Goal: Find specific page/section: Find specific page/section

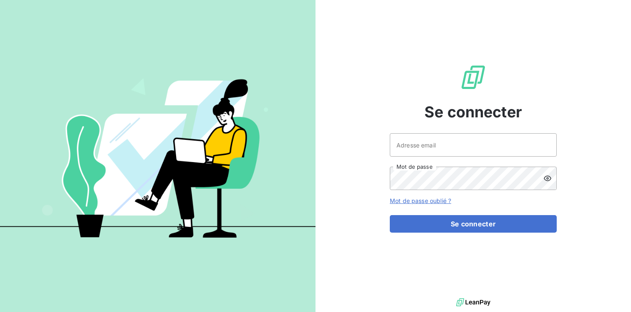
click at [455, 132] on div "Se connecter Adresse email Mot de passe Mot de passe oublié ? Se connecter" at bounding box center [473, 148] width 167 height 296
click at [430, 149] on input "Adresse email" at bounding box center [473, 144] width 167 height 23
click at [418, 148] on input "Adresse email" at bounding box center [473, 144] width 167 height 23
type input "[EMAIL_ADDRESS][DOMAIN_NAME]"
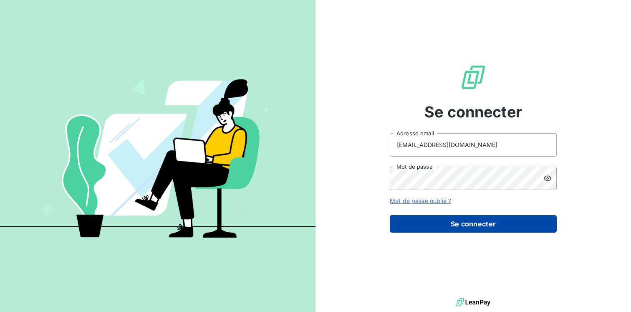
click at [465, 225] on button "Se connecter" at bounding box center [473, 224] width 167 height 18
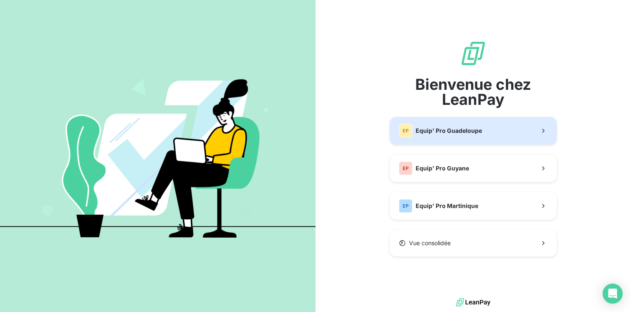
click at [462, 133] on span "Equip' Pro Guadeloupe" at bounding box center [449, 130] width 66 height 8
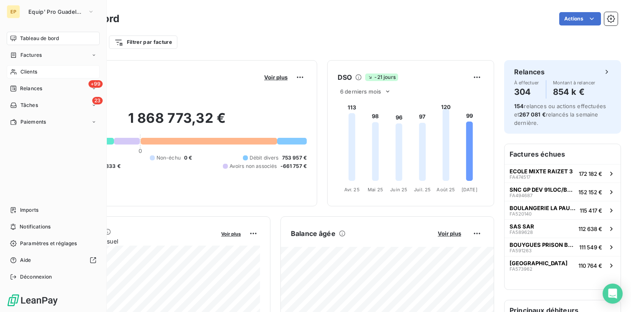
click at [46, 69] on div "Clients" at bounding box center [53, 71] width 93 height 13
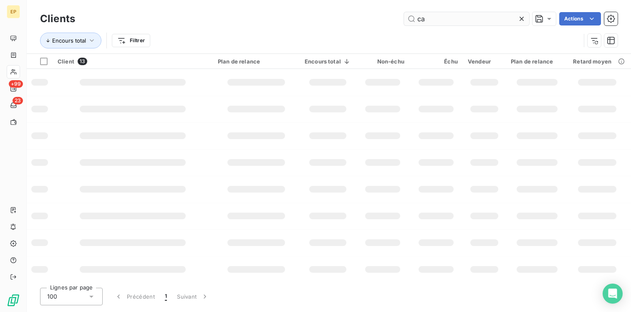
type input "c"
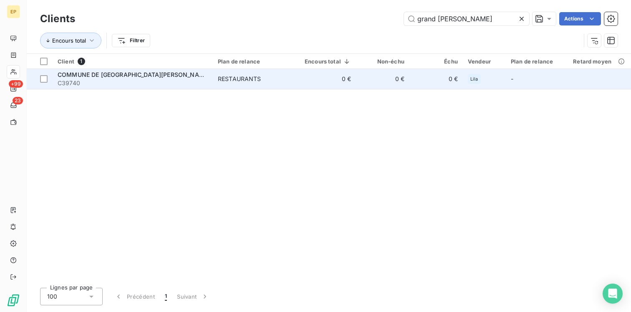
type input "grand [PERSON_NAME]"
